Goal: Task Accomplishment & Management: Use online tool/utility

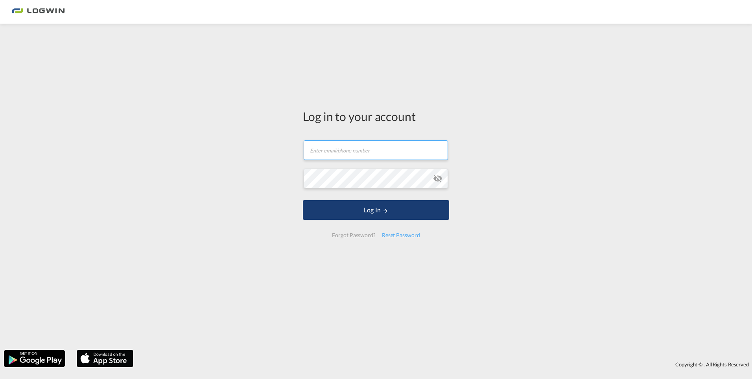
type input "[PERSON_NAME][EMAIL_ADDRESS][DOMAIN_NAME]"
click at [374, 211] on button "Log In" at bounding box center [376, 210] width 146 height 20
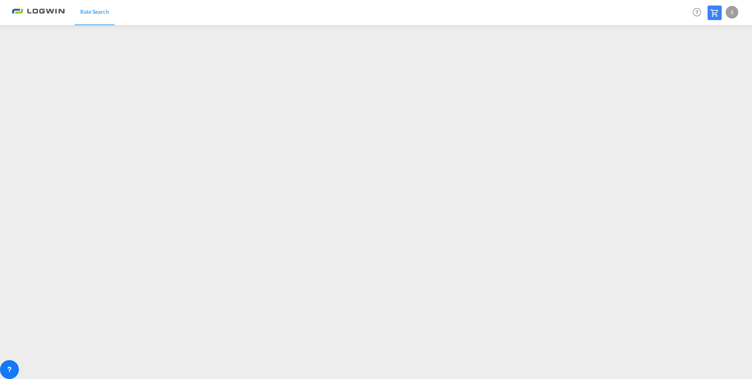
click at [733, 10] on div "S" at bounding box center [732, 12] width 13 height 13
click at [710, 60] on button "Logout" at bounding box center [723, 60] width 51 height 16
type input "[PERSON_NAME][EMAIL_ADDRESS][DOMAIN_NAME]"
